Goal: Task Accomplishment & Management: Manage account settings

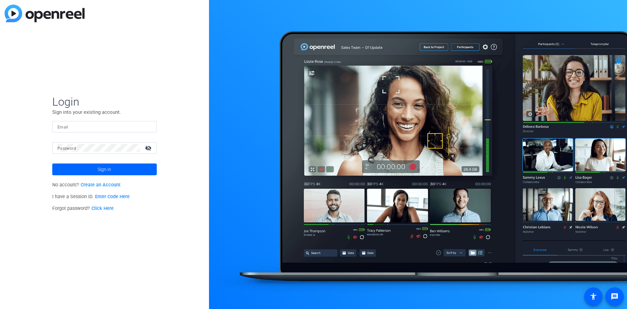
click at [86, 124] on input "Email" at bounding box center [104, 126] width 94 height 8
type input "[PERSON_NAME][EMAIL_ADDRESS][PERSON_NAME][PERSON_NAME][DOMAIN_NAME]"
click at [52, 163] on button "Sign in" at bounding box center [104, 169] width 104 height 12
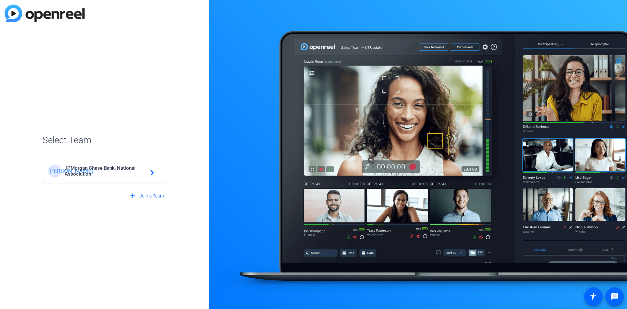
click at [160, 176] on div "JA JPMorgan Chase Bank, National Association navigate_next" at bounding box center [104, 170] width 112 height 13
